Goal: Navigation & Orientation: Understand site structure

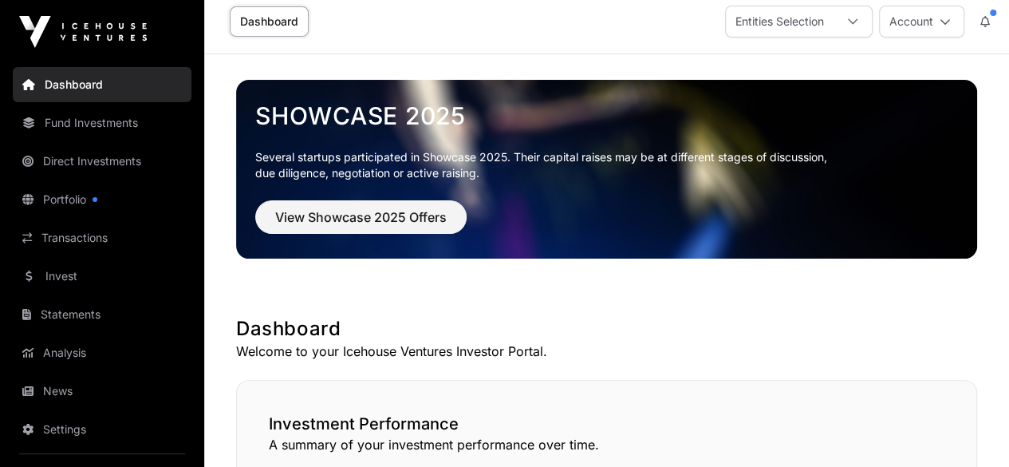
scroll to position [13, 0]
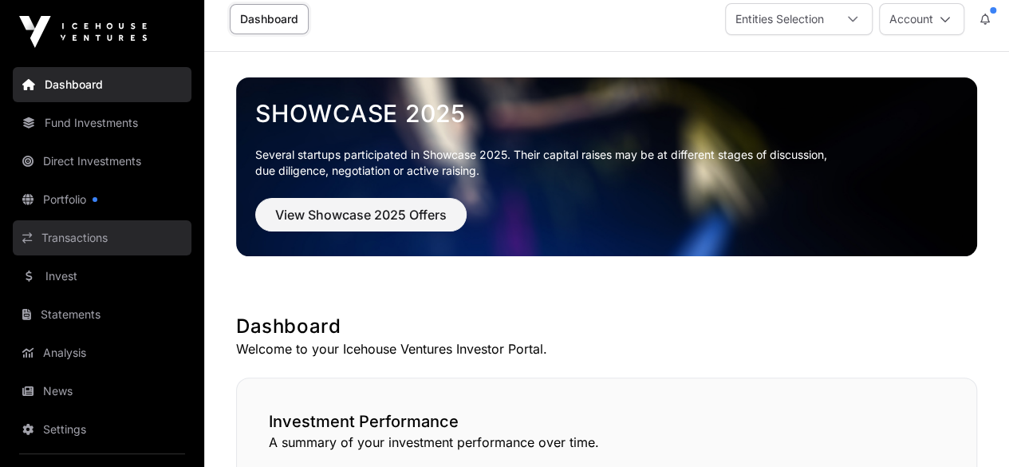
click at [61, 231] on link "Transactions" at bounding box center [102, 237] width 179 height 35
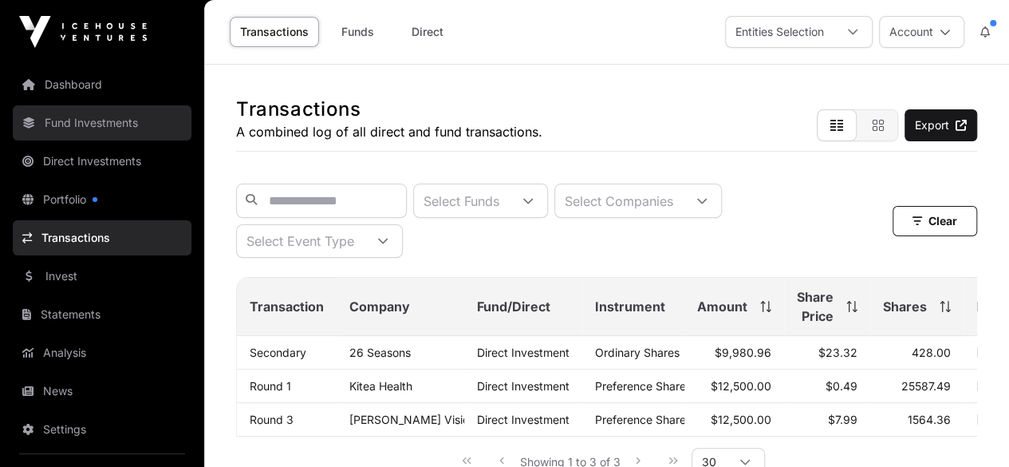
click at [97, 121] on link "Fund Investments" at bounding box center [102, 122] width 179 height 35
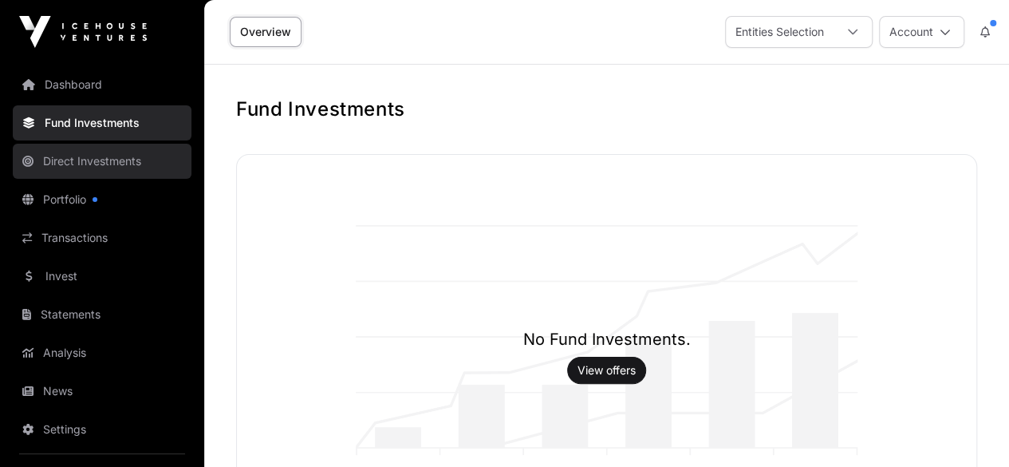
click at [85, 159] on link "Direct Investments" at bounding box center [102, 161] width 179 height 35
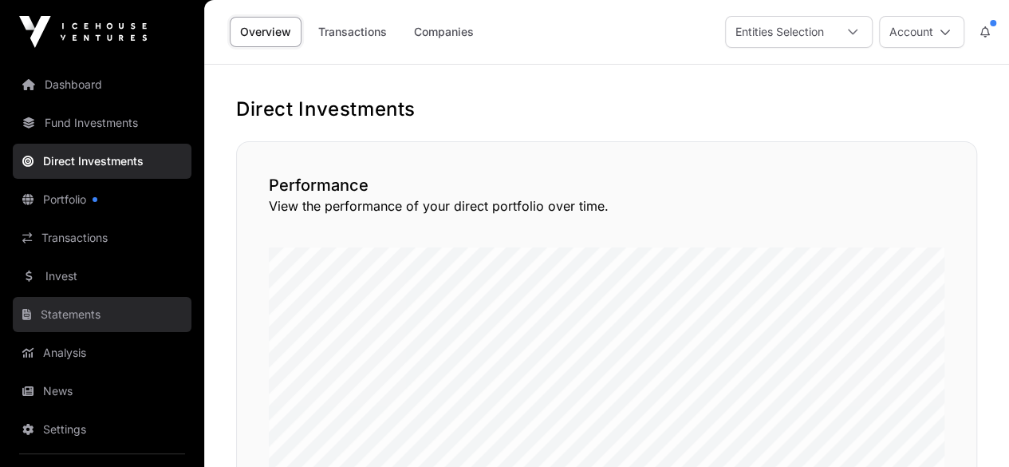
click at [83, 306] on link "Statements" at bounding box center [102, 314] width 179 height 35
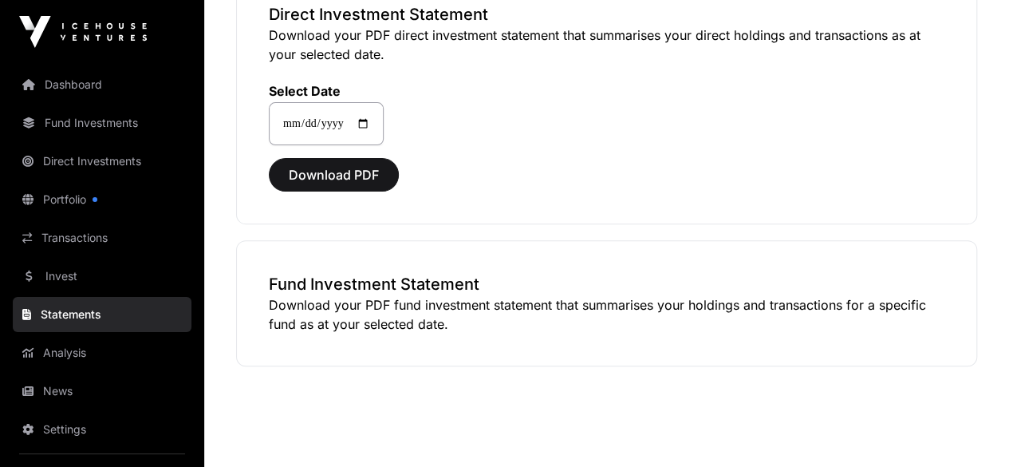
scroll to position [198, 0]
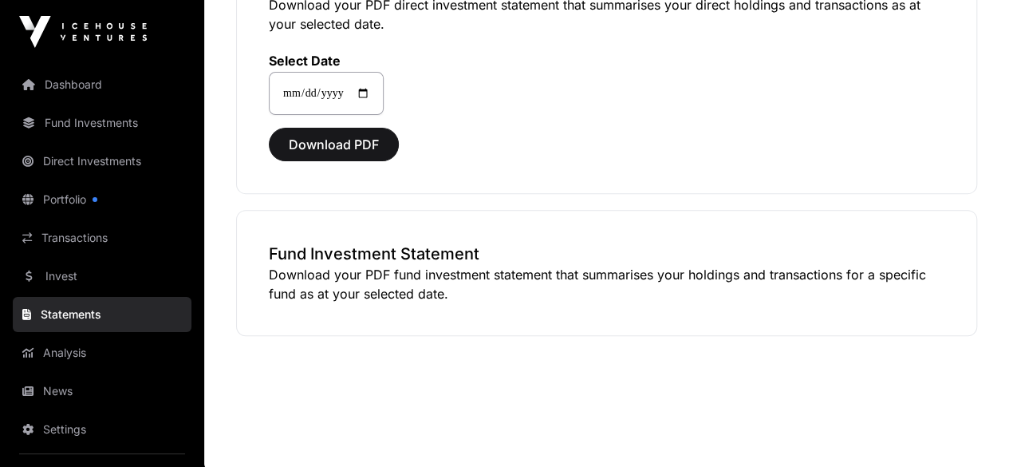
click at [86, 314] on link "Statements" at bounding box center [102, 314] width 179 height 35
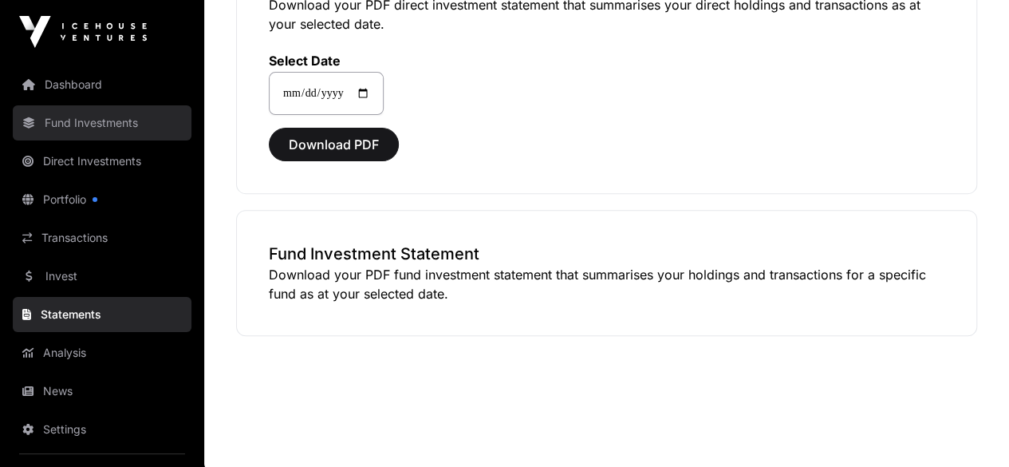
click at [105, 122] on link "Fund Investments" at bounding box center [102, 122] width 179 height 35
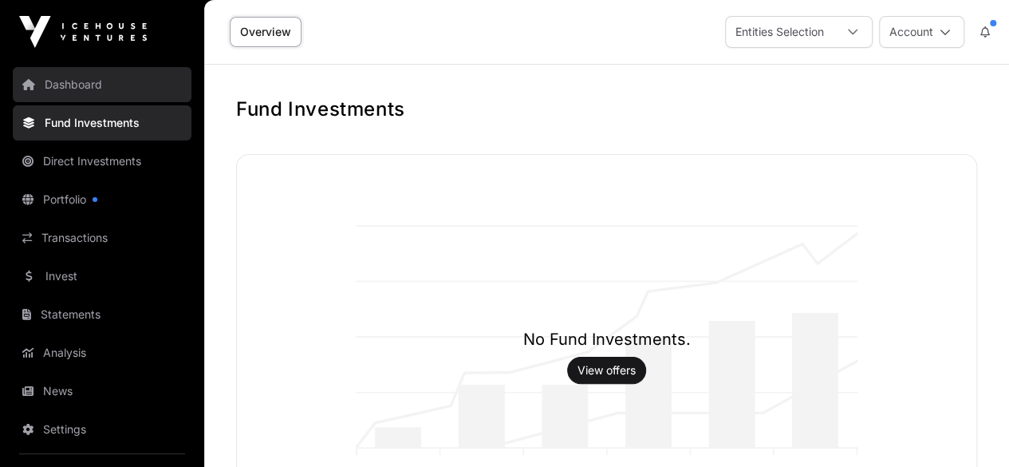
click at [78, 90] on link "Dashboard" at bounding box center [102, 84] width 179 height 35
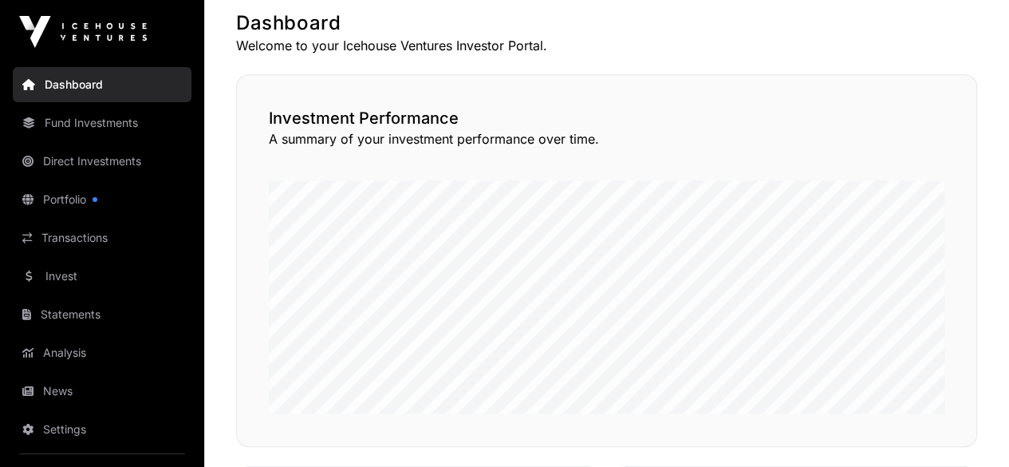
scroll to position [313, 0]
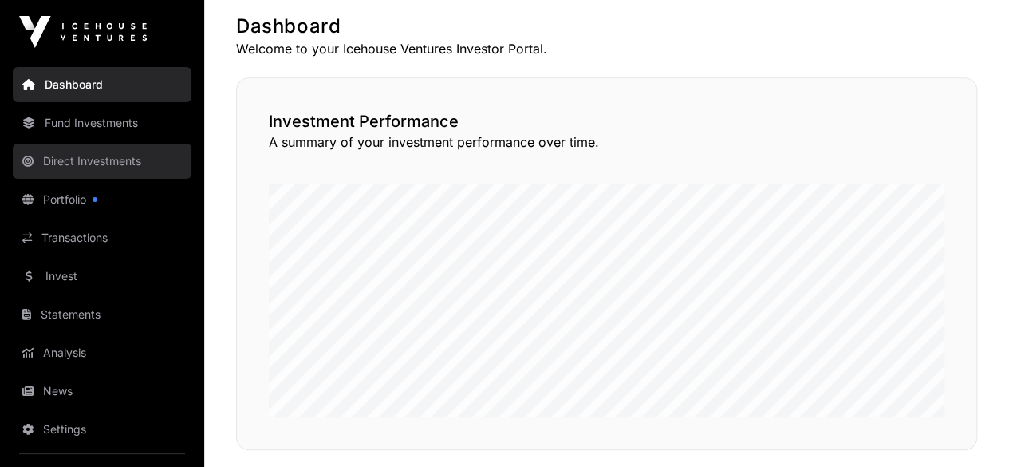
click at [120, 162] on link "Direct Investments" at bounding box center [102, 161] width 179 height 35
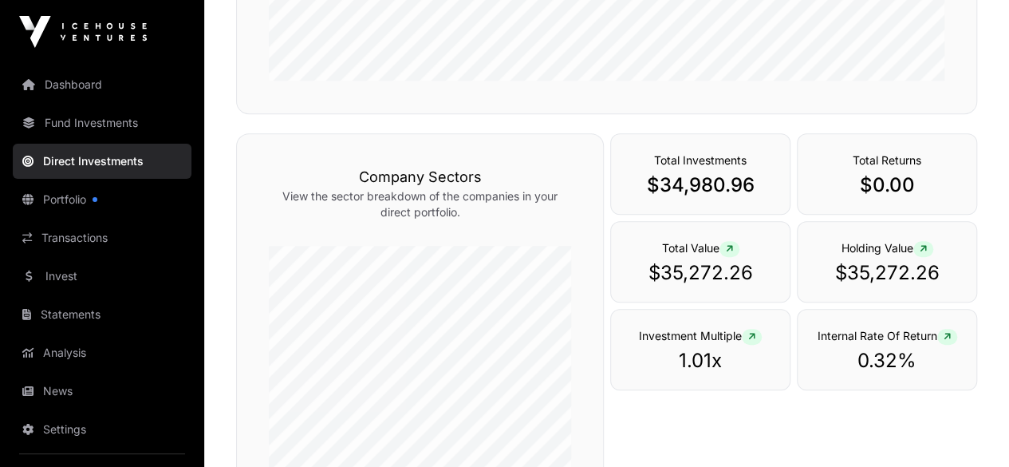
scroll to position [398, 0]
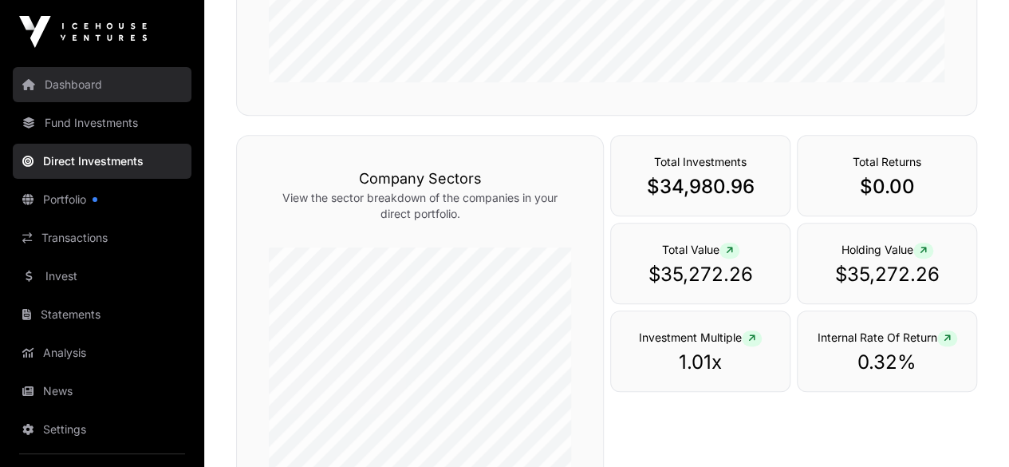
click at [82, 88] on link "Dashboard" at bounding box center [102, 84] width 179 height 35
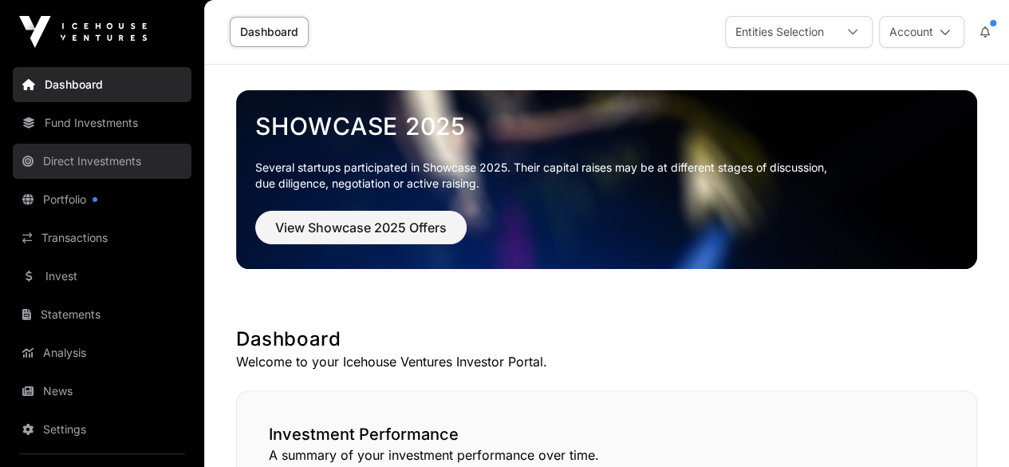
click at [117, 159] on link "Direct Investments" at bounding box center [102, 161] width 179 height 35
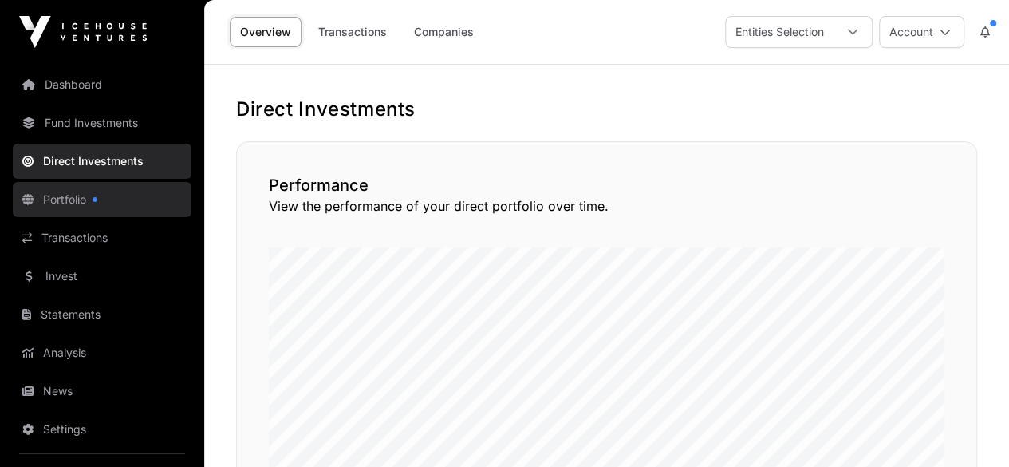
click at [81, 200] on link "Portfolio" at bounding box center [102, 199] width 179 height 35
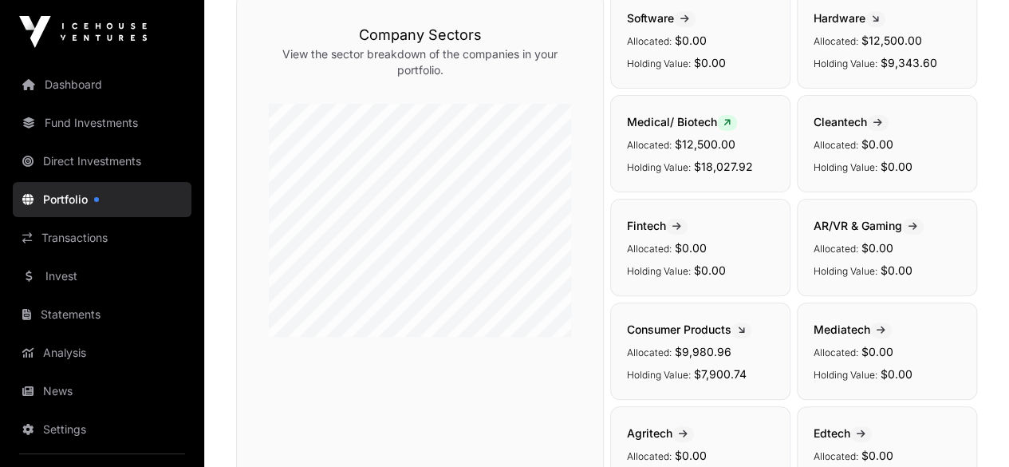
scroll to position [133, 0]
